Goal: Obtain resource: Obtain resource

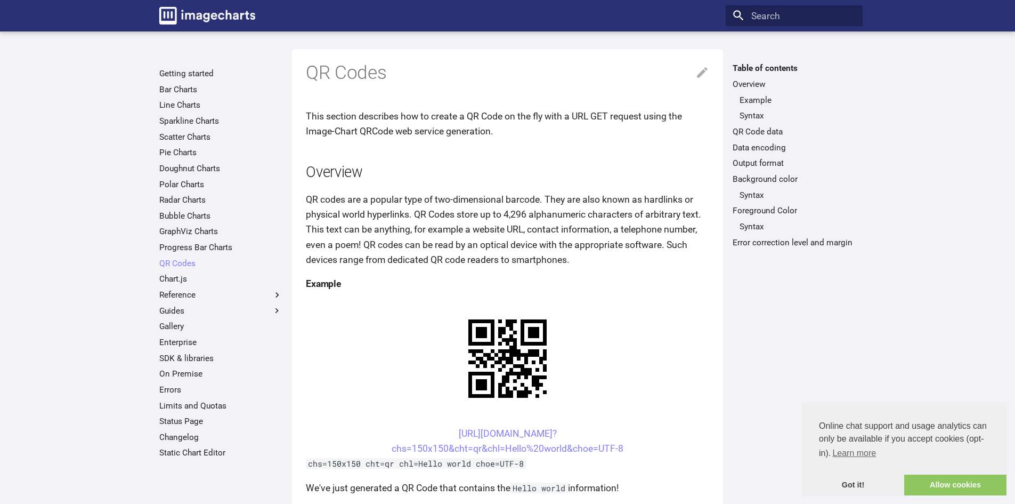
drag, startPoint x: 438, startPoint y: 432, endPoint x: 631, endPoint y: 444, distance: 193.8
click at [631, 444] on center "https://image-charts.com/chart? chs=150x150&cht=qr&chl=Hello%20world&choe=UTF-8" at bounding box center [507, 441] width 403 height 30
copy link "https://image-charts.com/chart? chs=150x150&cht=qr&chl=Hello%20world&choe=UTF-8"
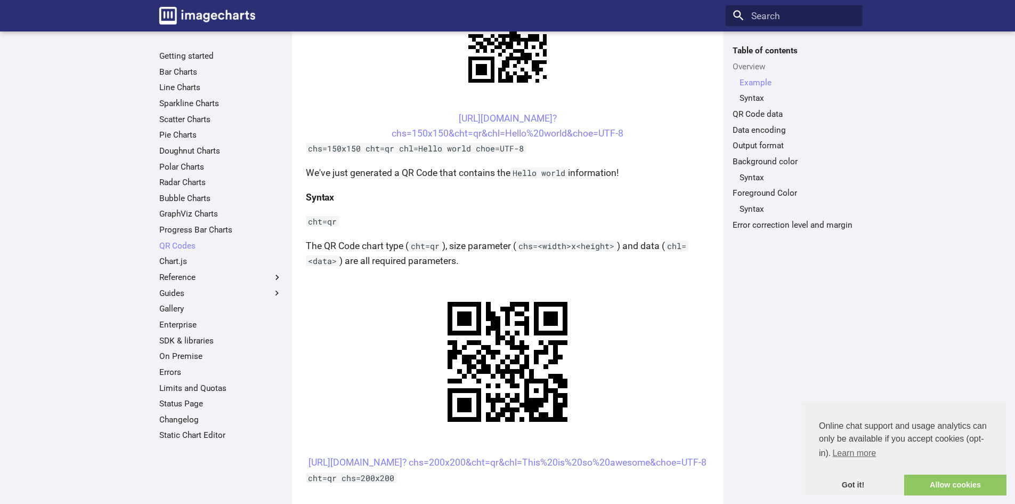
scroll to position [320, 0]
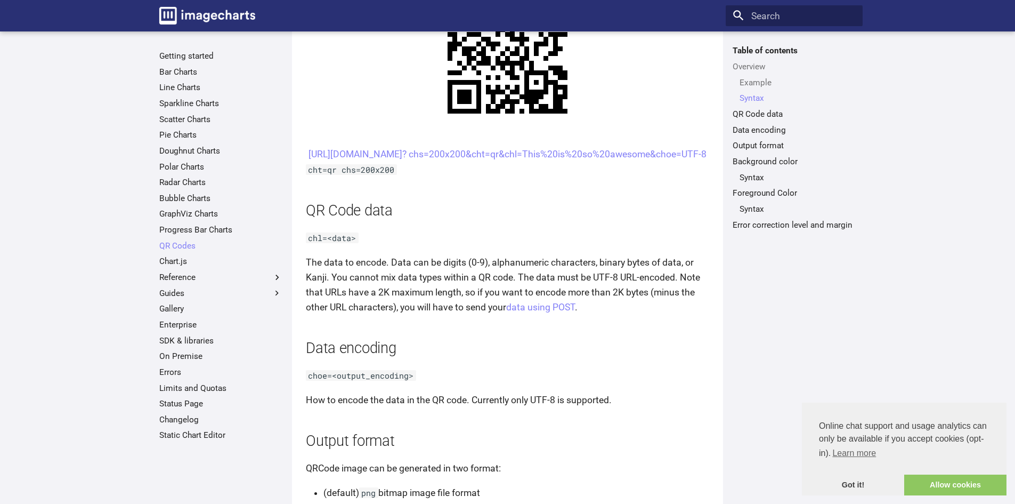
scroll to position [480, 0]
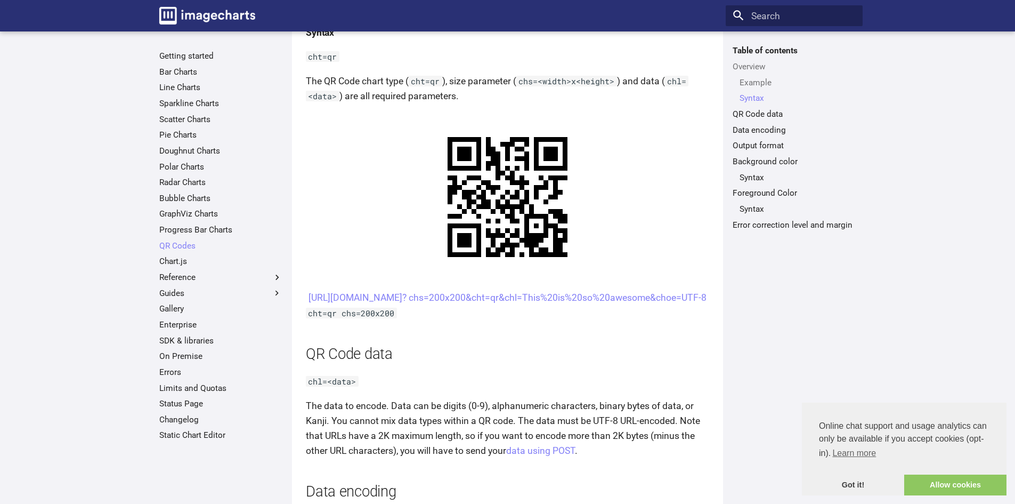
drag, startPoint x: 450, startPoint y: 296, endPoint x: 444, endPoint y: 331, distance: 36.2
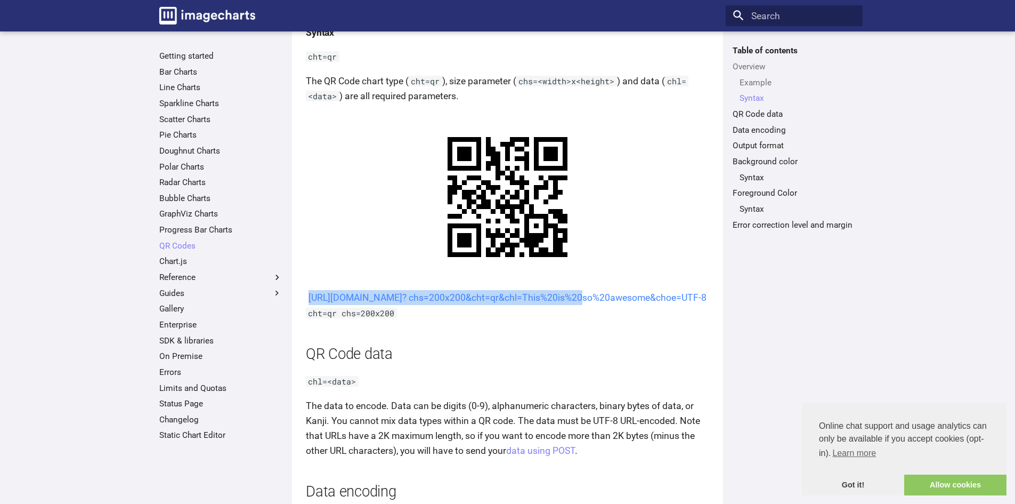
drag, startPoint x: 435, startPoint y: 295, endPoint x: 473, endPoint y: 314, distance: 42.2
click at [473, 305] on center "https://image-charts.com/chart? chs=200x200&cht=qr&chl=This%20is%20so%20awesome…" at bounding box center [507, 297] width 403 height 15
copy link "https://image-charts.com/chart? chs=200x200&cht=qr&chl="
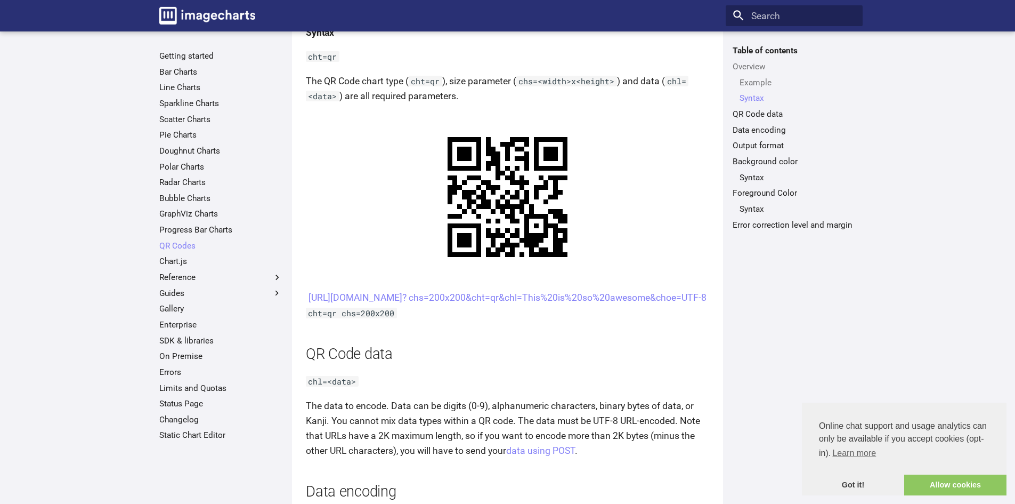
click at [493, 303] on link "https://image-charts.com/chart? chs=200x200&cht=qr&chl=This%20is%20so%20awesome…" at bounding box center [508, 297] width 398 height 11
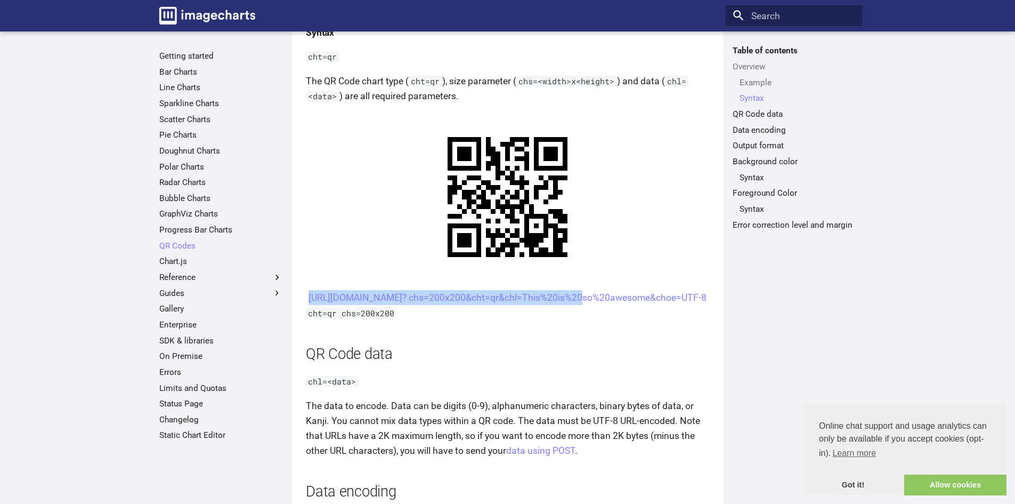
drag, startPoint x: 442, startPoint y: 297, endPoint x: 471, endPoint y: 318, distance: 35.8
click at [471, 305] on center "https://image-charts.com/chart? chs=200x200&cht=qr&chl=This%20is%20so%20awesome…" at bounding box center [507, 297] width 403 height 15
copy link "https://image-charts.com/chart? chs=200x200&cht=qr&chl="
